Goal: Navigation & Orientation: Find specific page/section

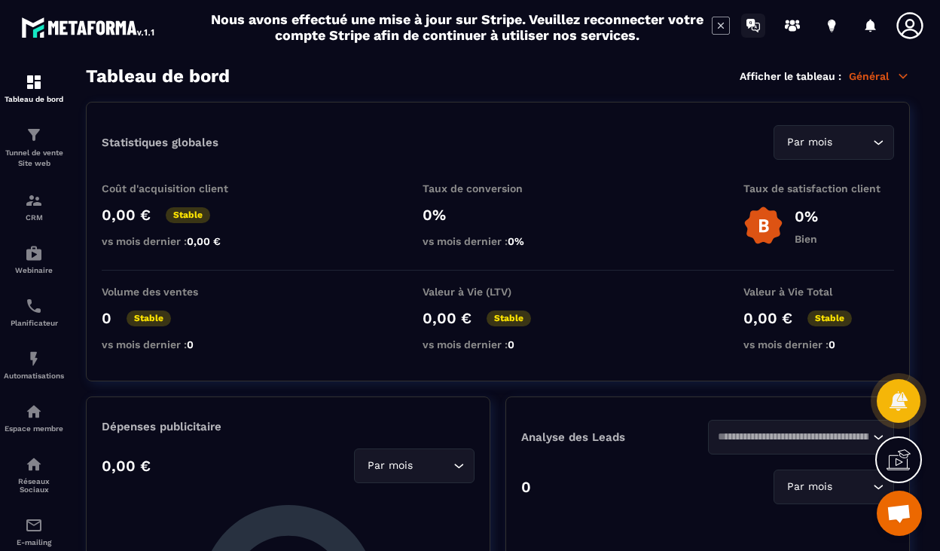
click at [752, 32] on icon at bounding box center [753, 26] width 24 height 24
click at [835, 30] on icon at bounding box center [832, 26] width 24 height 24
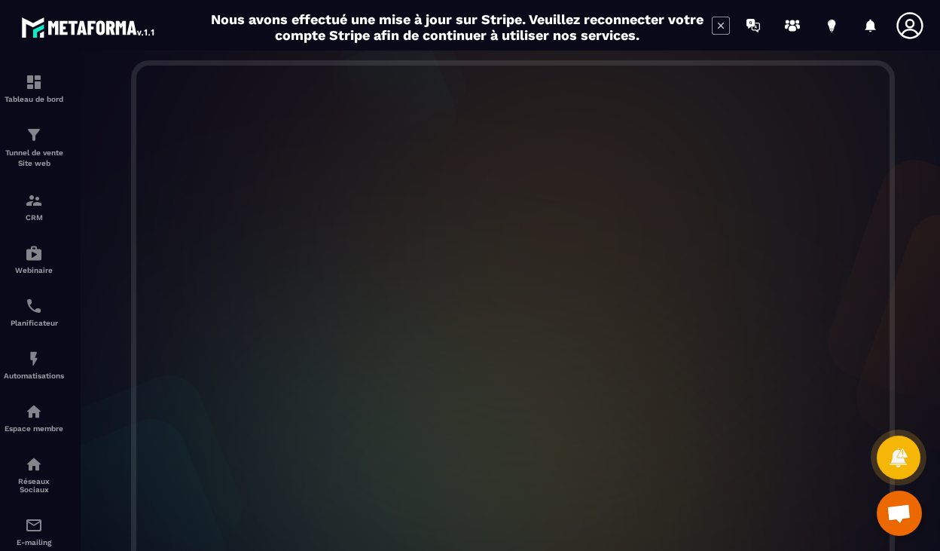
scroll to position [417, 0]
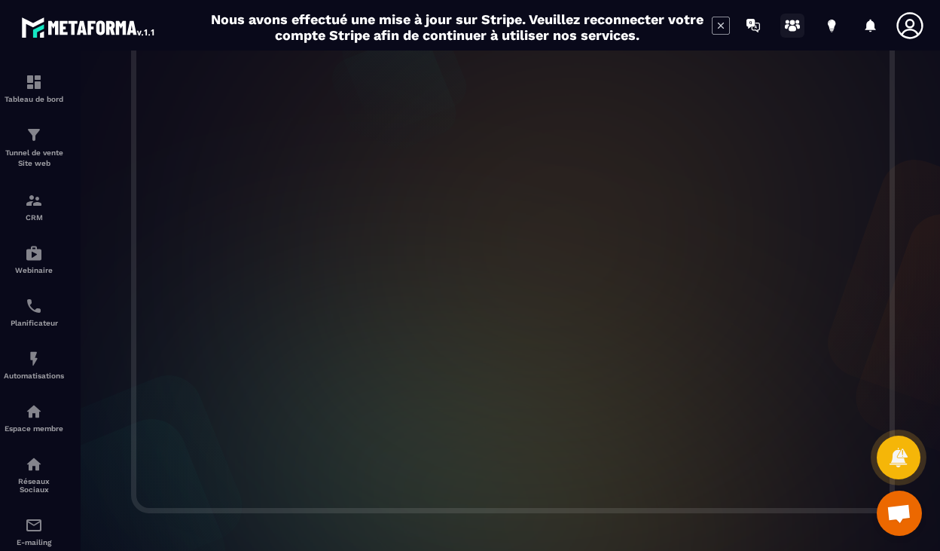
click at [794, 32] on icon at bounding box center [792, 26] width 24 height 24
